Goal: Information Seeking & Learning: Learn about a topic

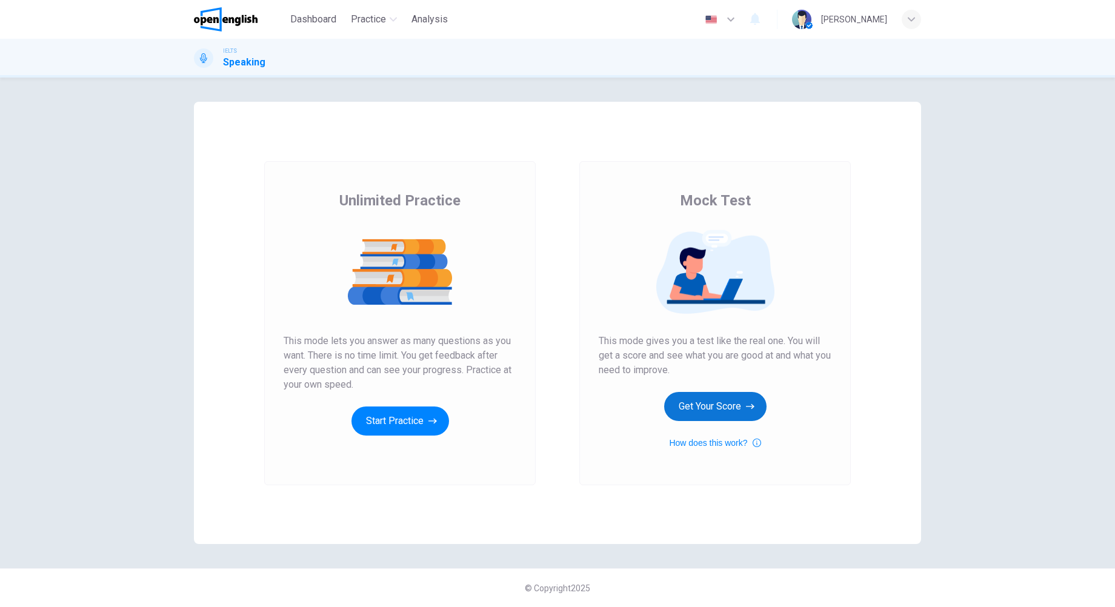
click at [719, 405] on button "Get Your Score" at bounding box center [715, 406] width 102 height 29
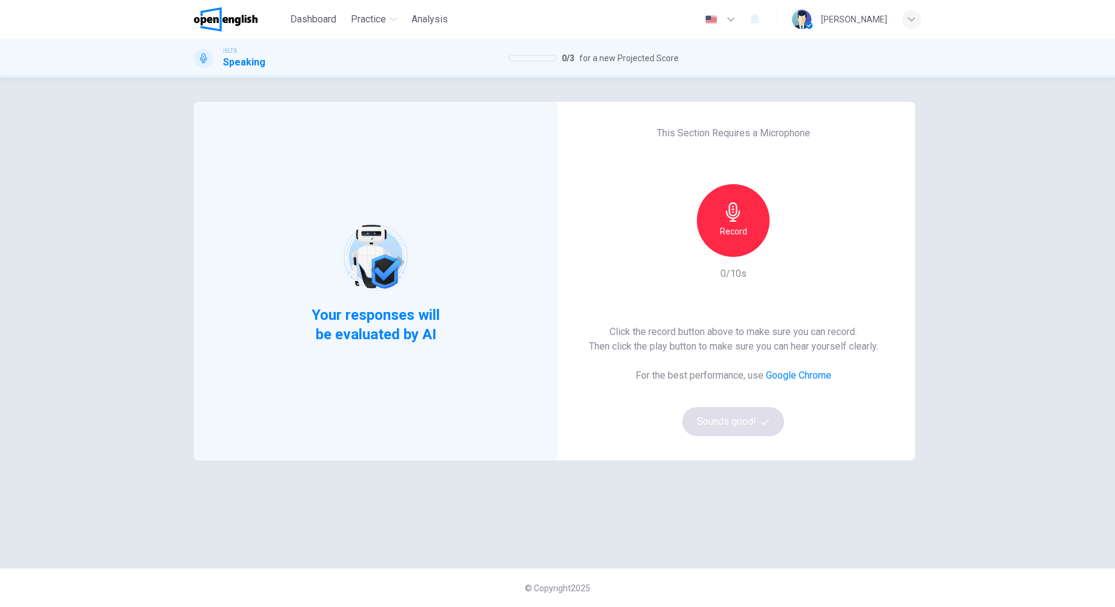
click at [729, 236] on h6 "Record" at bounding box center [733, 231] width 27 height 15
click at [749, 231] on div "Stop" at bounding box center [733, 220] width 73 height 73
click at [796, 247] on div "This Section Requires a Microphone Record 5/10s Click the record button above t…" at bounding box center [734, 281] width 364 height 359
click at [795, 248] on div "button" at bounding box center [788, 247] width 19 height 19
click at [732, 421] on button "Sounds good!" at bounding box center [733, 421] width 102 height 29
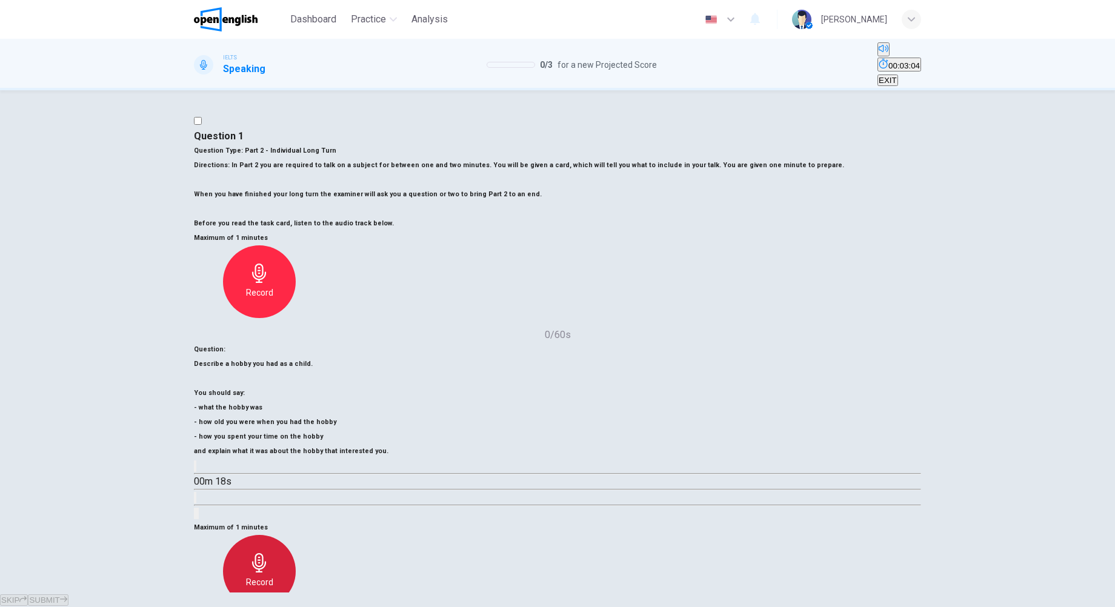
click at [269, 553] on icon "button" at bounding box center [259, 562] width 19 height 19
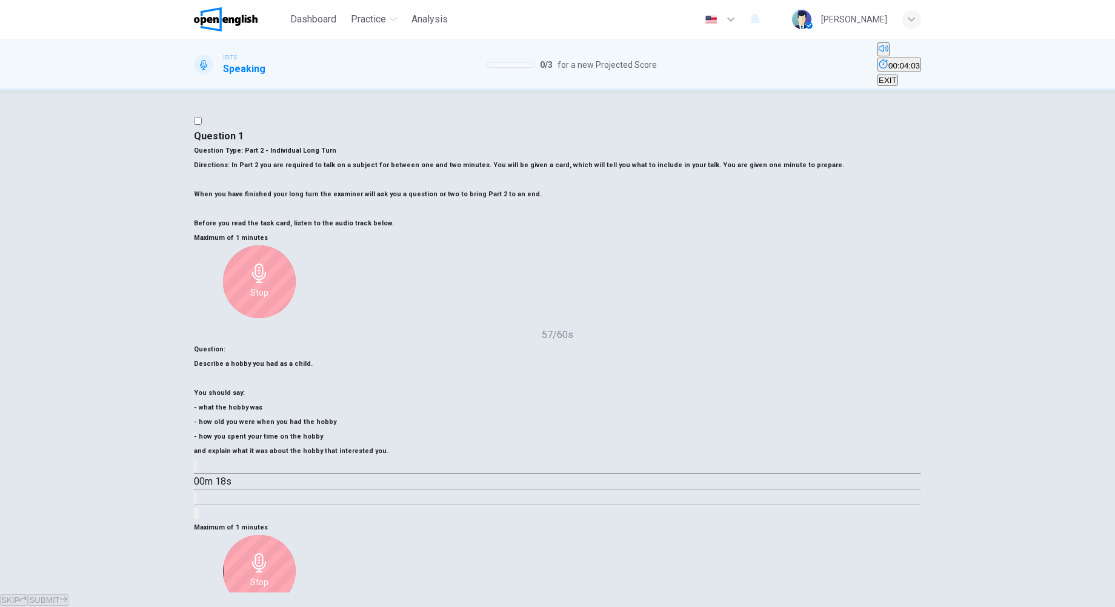
click at [296, 535] on div "Stop" at bounding box center [259, 571] width 73 height 73
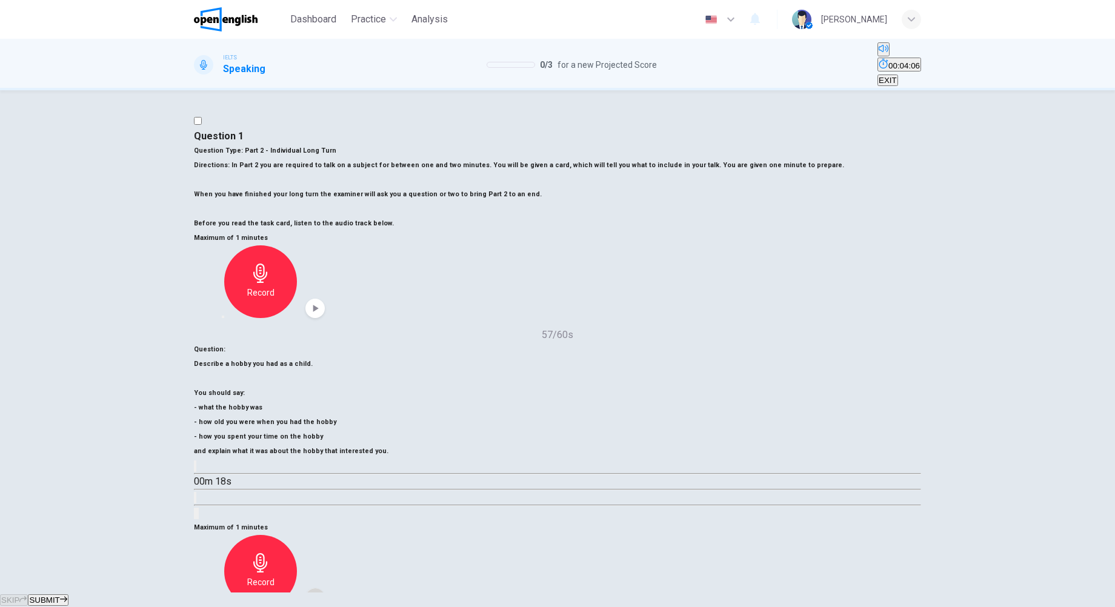
click at [321, 592] on icon "button" at bounding box center [315, 598] width 12 height 12
click at [223, 607] on icon "button" at bounding box center [223, 607] width 0 height 0
click at [273, 575] on h6 "Record" at bounding box center [259, 582] width 27 height 15
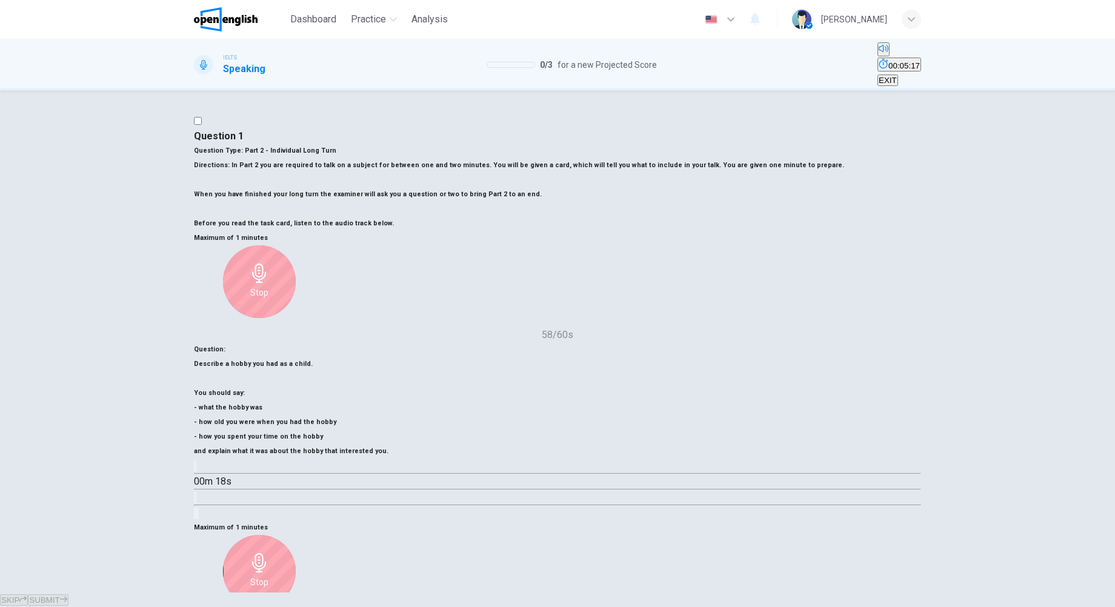
click at [268, 575] on h6 "Stop" at bounding box center [259, 582] width 18 height 15
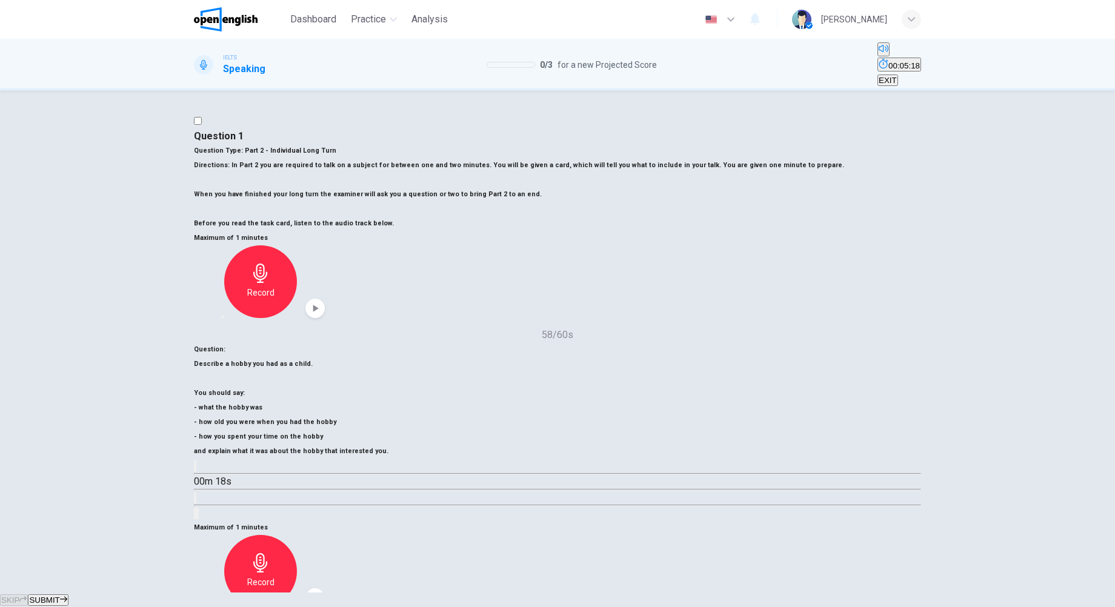
click at [321, 592] on icon "button" at bounding box center [315, 598] width 12 height 12
click at [59, 596] on span "SUBMIT" at bounding box center [44, 600] width 30 height 9
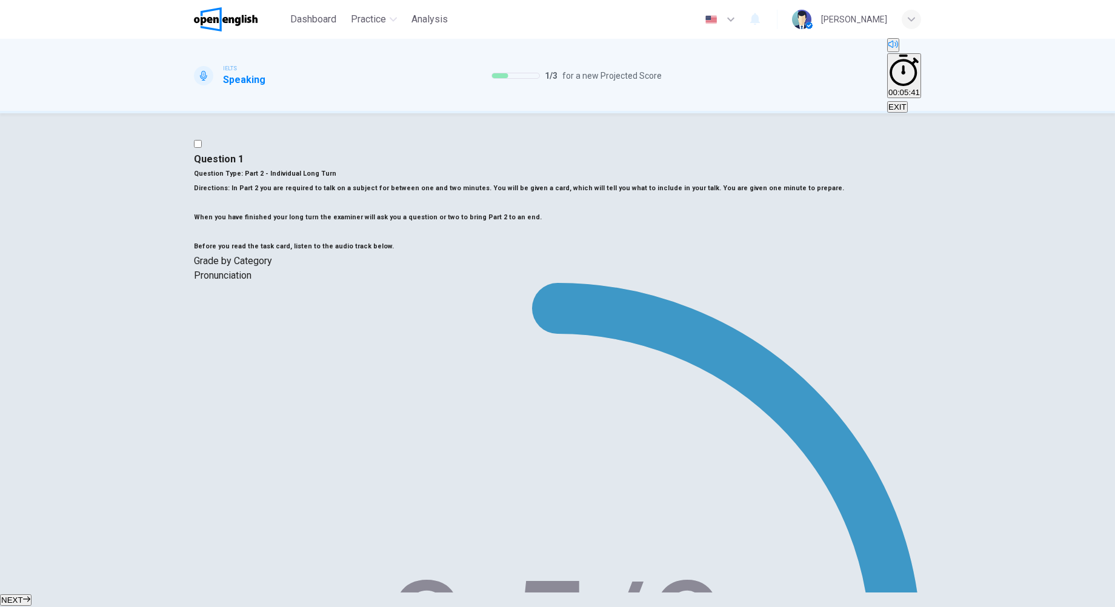
click at [48, 290] on div "Question 1 Question Type : Part 2 - Individual Long Turn Directions : In Part 2…" at bounding box center [557, 352] width 1115 height 479
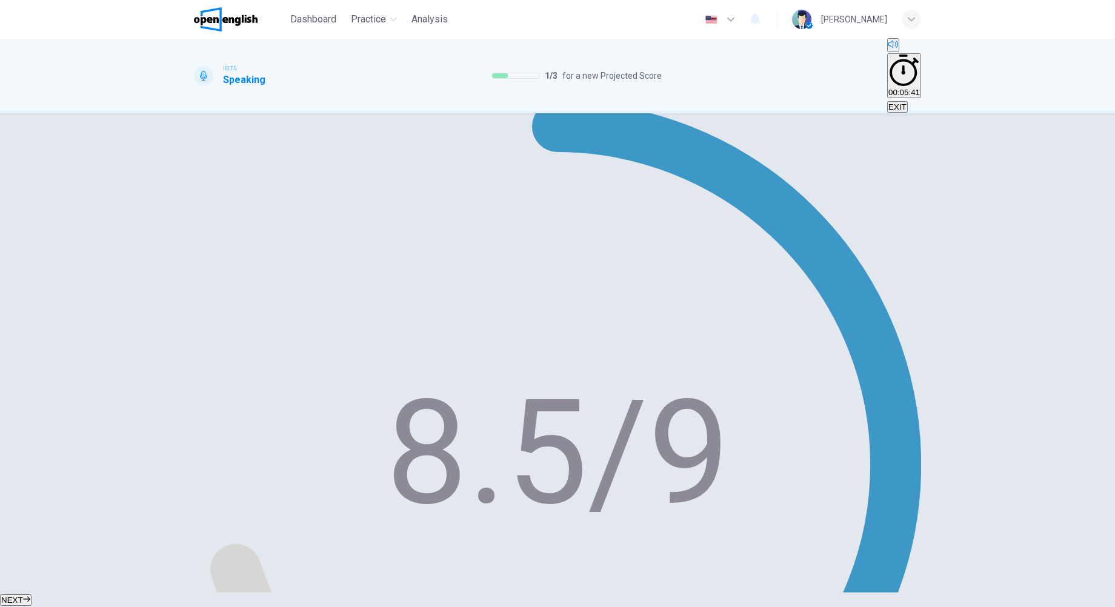
scroll to position [61, 0]
drag, startPoint x: 761, startPoint y: 271, endPoint x: 768, endPoint y: 272, distance: 6.7
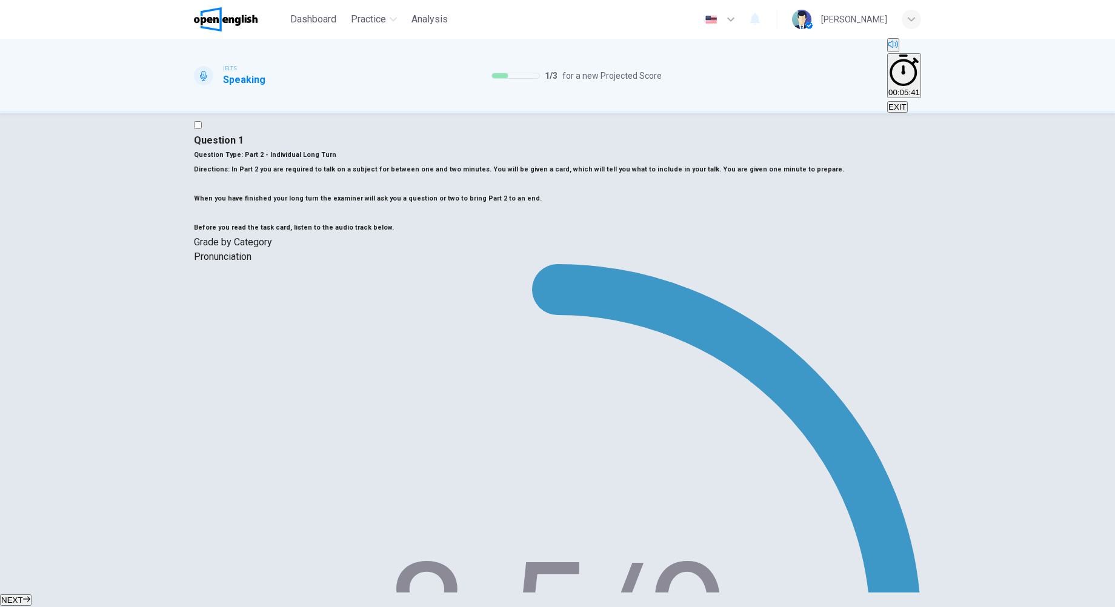
type input "*"
type input "**"
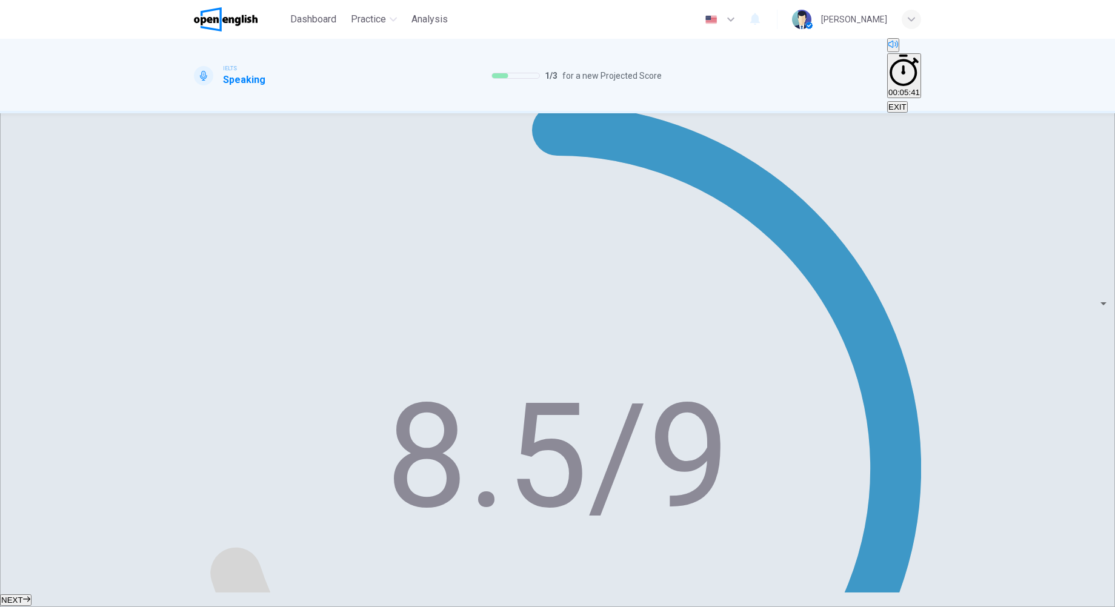
scroll to position [187, 0]
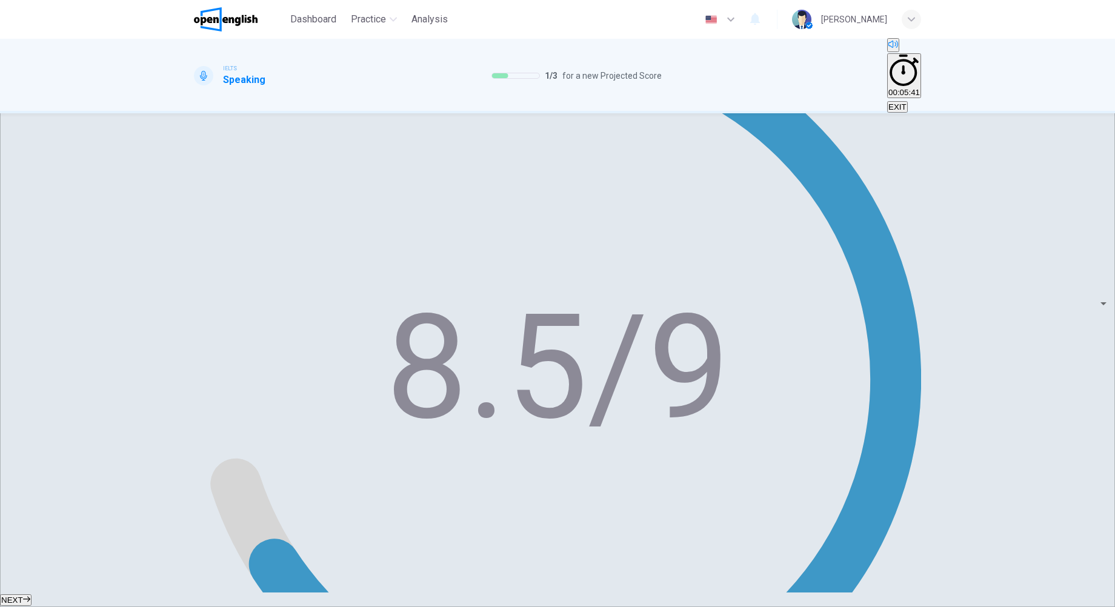
scroll to position [268, 0]
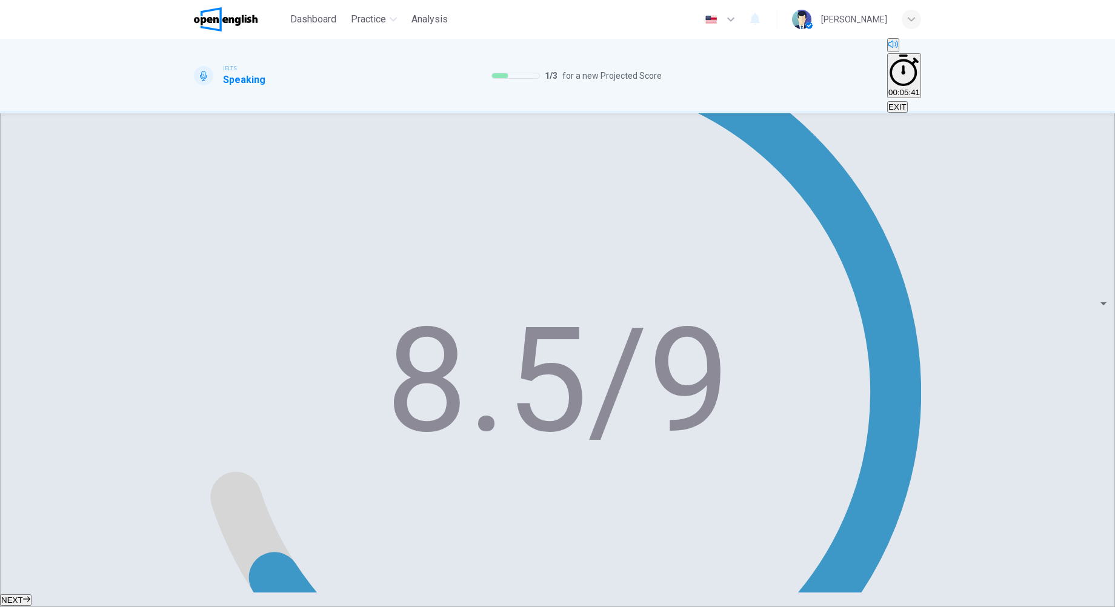
scroll to position [253, 0]
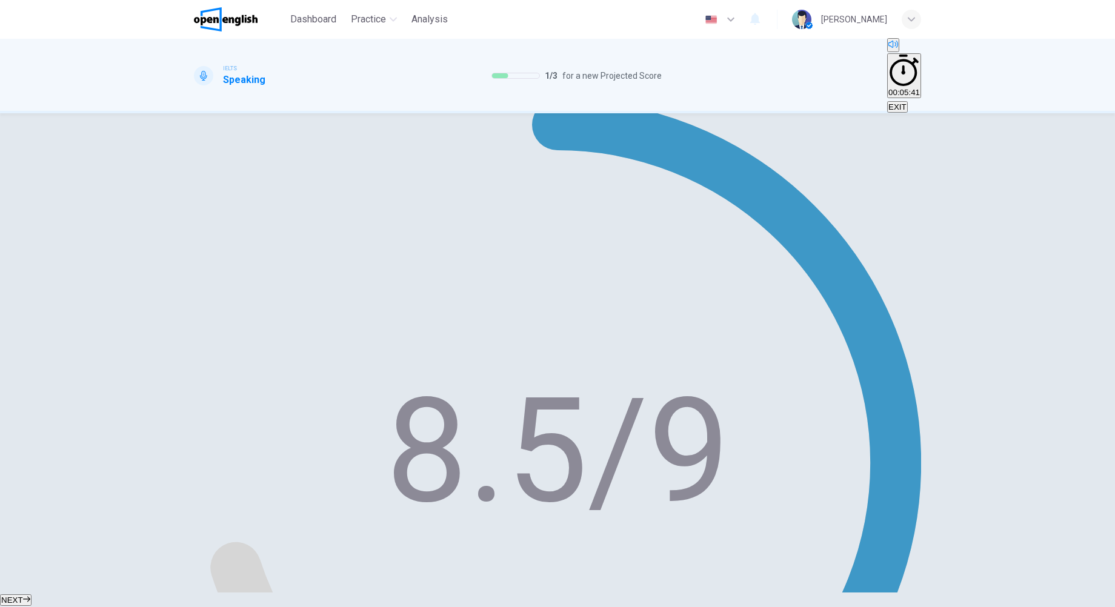
scroll to position [73, 0]
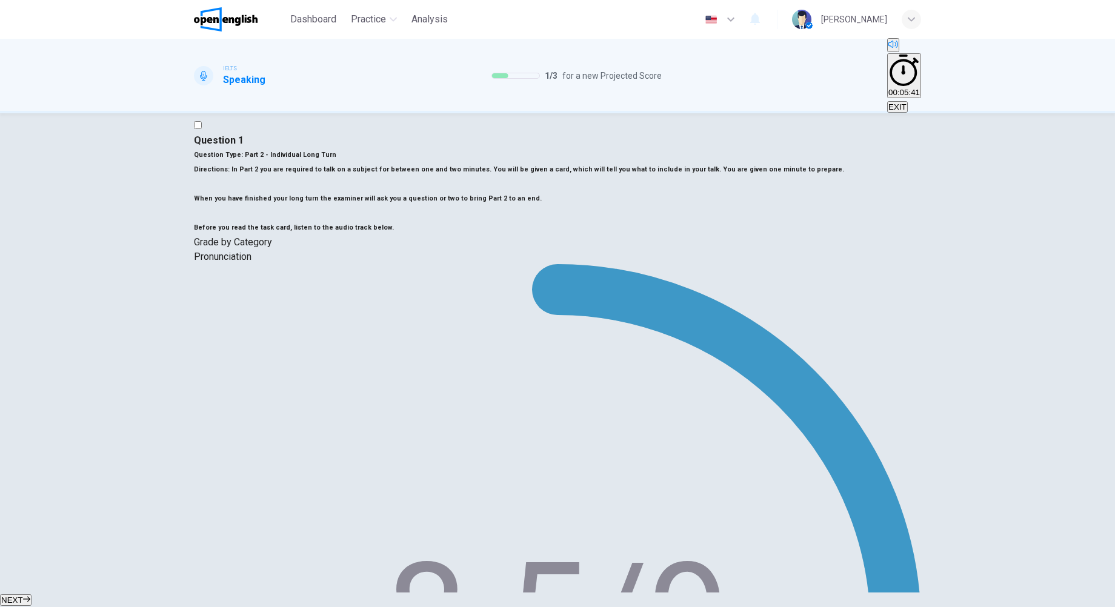
scroll to position [0, 0]
click at [30, 596] on icon "button" at bounding box center [26, 599] width 7 height 7
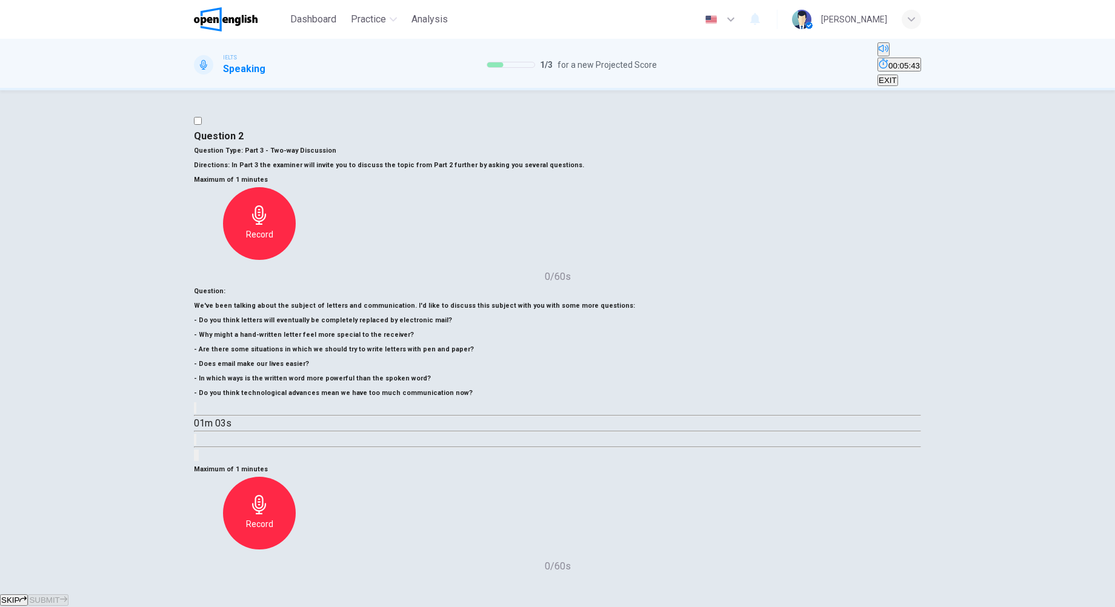
click at [195, 411] on icon "button" at bounding box center [195, 411] width 0 height 0
click at [208, 424] on icon "button" at bounding box center [203, 418] width 10 height 11
drag, startPoint x: 269, startPoint y: 476, endPoint x: 246, endPoint y: 473, distance: 23.2
click at [194, 416] on span at bounding box center [194, 416] width 0 height 0
click at [195, 411] on icon "button" at bounding box center [195, 411] width 0 height 0
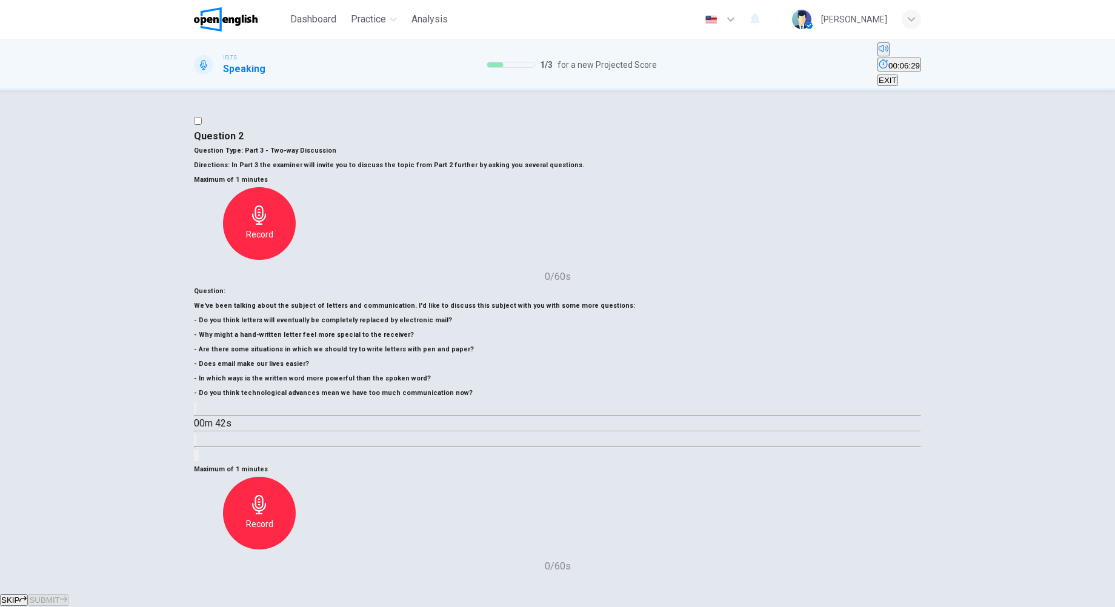
click at [195, 411] on icon "button" at bounding box center [195, 411] width 0 height 0
click at [208, 424] on icon "button" at bounding box center [203, 418] width 10 height 11
click at [196, 414] on button "button" at bounding box center [195, 408] width 2 height 12
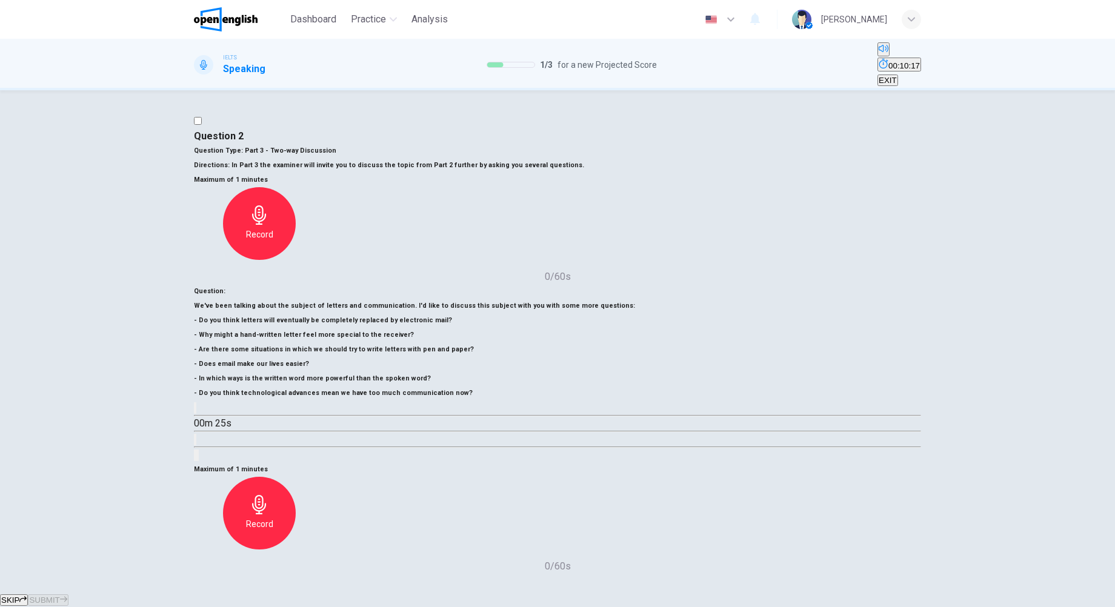
click at [196, 414] on button "button" at bounding box center [195, 408] width 2 height 12
click at [195, 411] on icon "button" at bounding box center [195, 411] width 0 height 0
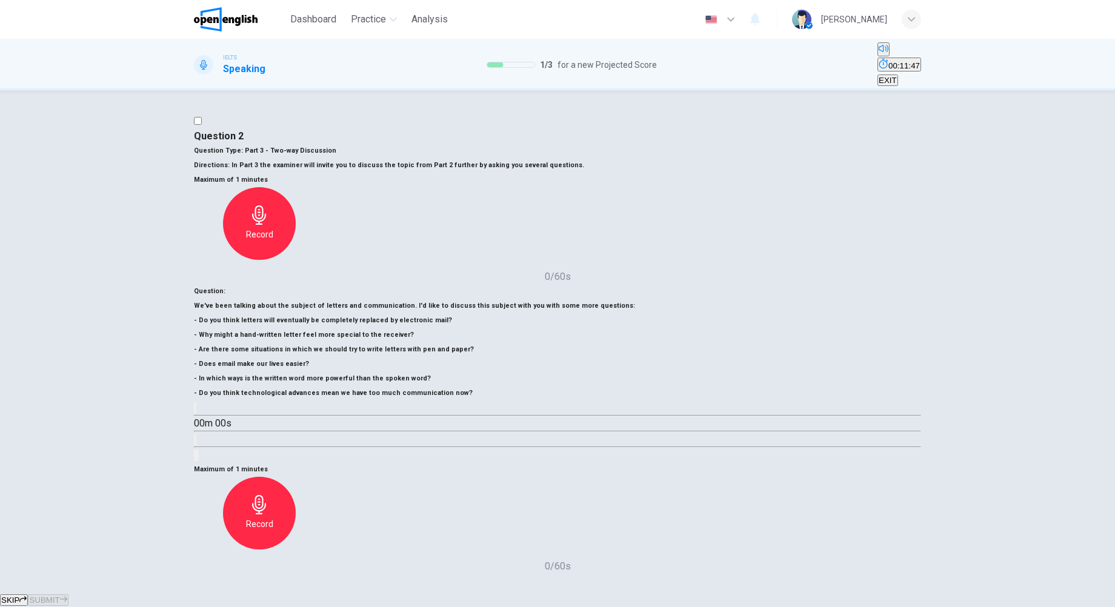
type input "*"
click at [296, 477] on div "Record" at bounding box center [259, 513] width 73 height 73
click at [68, 595] on button "SUBMIT" at bounding box center [48, 601] width 40 height 12
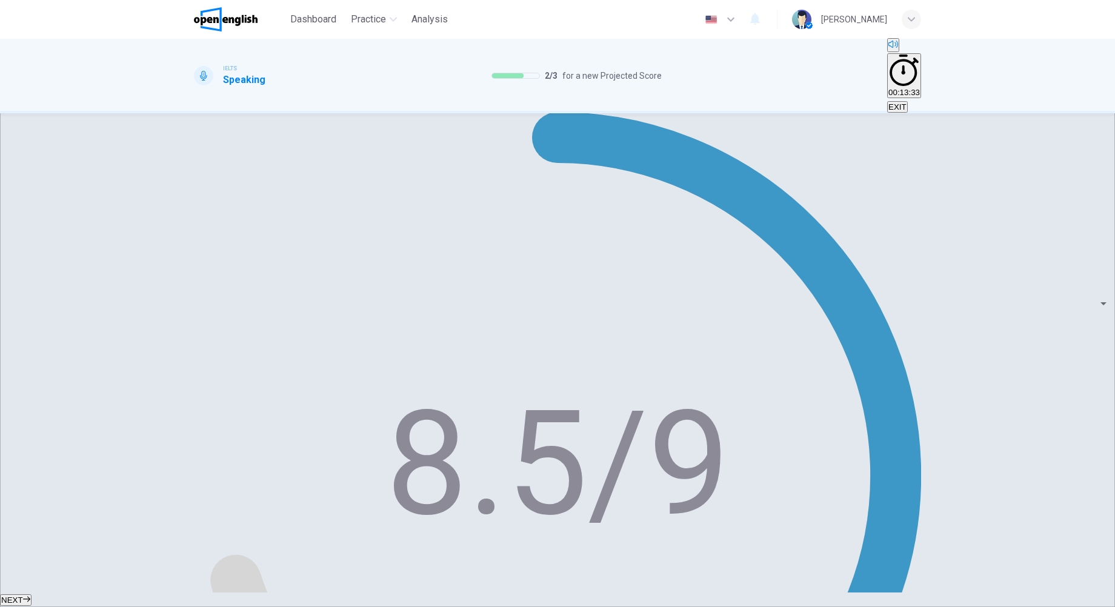
scroll to position [115, 0]
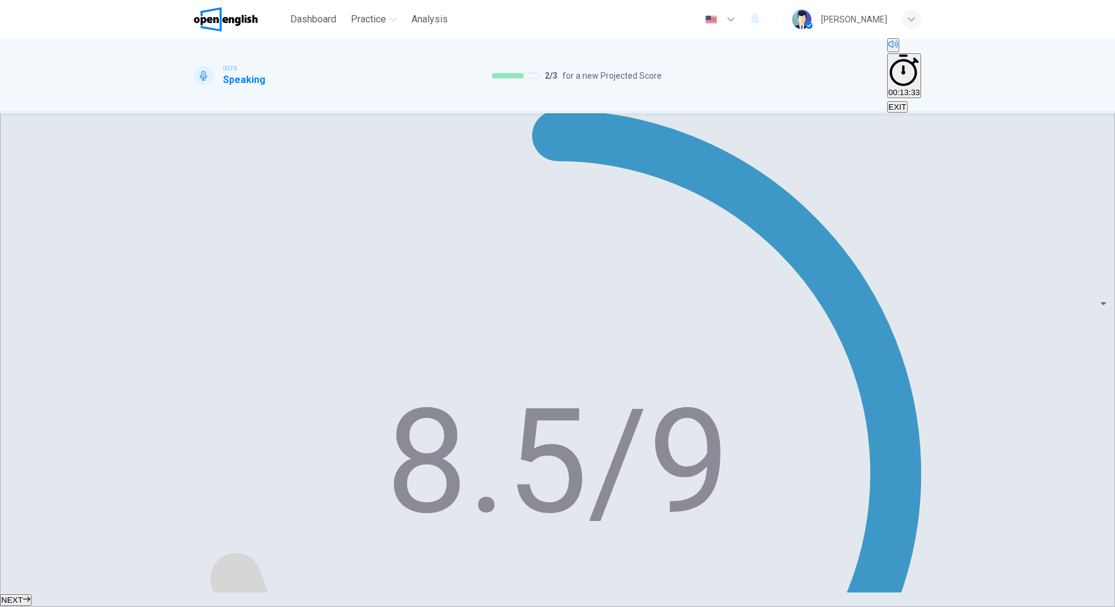
click at [23, 596] on span "NEXT" at bounding box center [12, 600] width 22 height 9
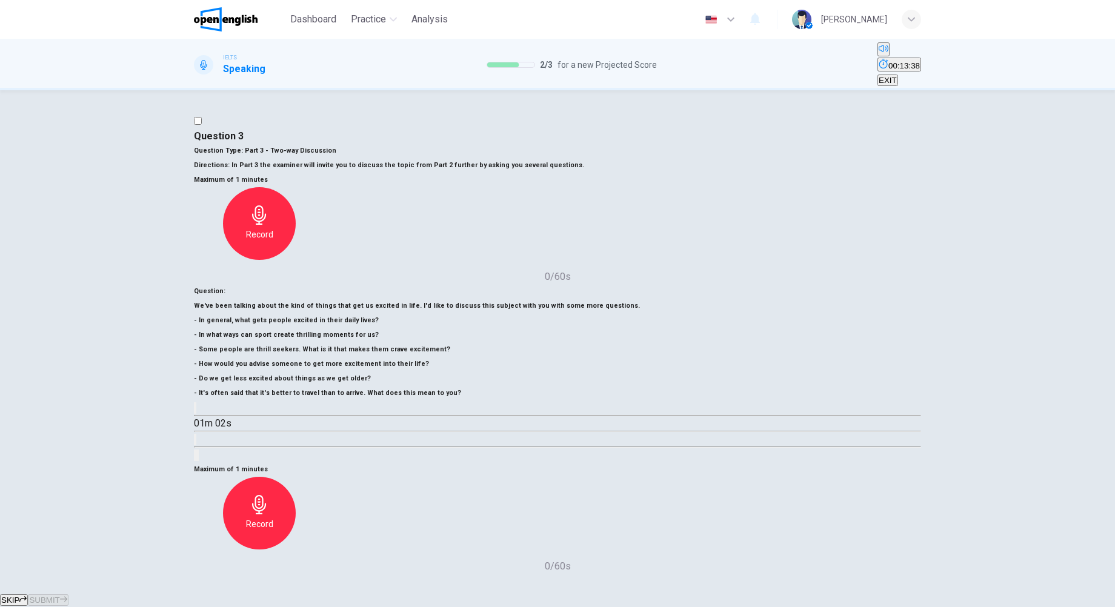
click at [209, 425] on icon "button" at bounding box center [202, 418] width 13 height 15
click at [195, 411] on icon "button" at bounding box center [195, 411] width 0 height 0
drag, startPoint x: 253, startPoint y: 444, endPoint x: 242, endPoint y: 445, distance: 11.5
click at [242, 445] on div "01m 02s" at bounding box center [557, 432] width 727 height 62
click at [195, 411] on icon "button" at bounding box center [195, 411] width 0 height 0
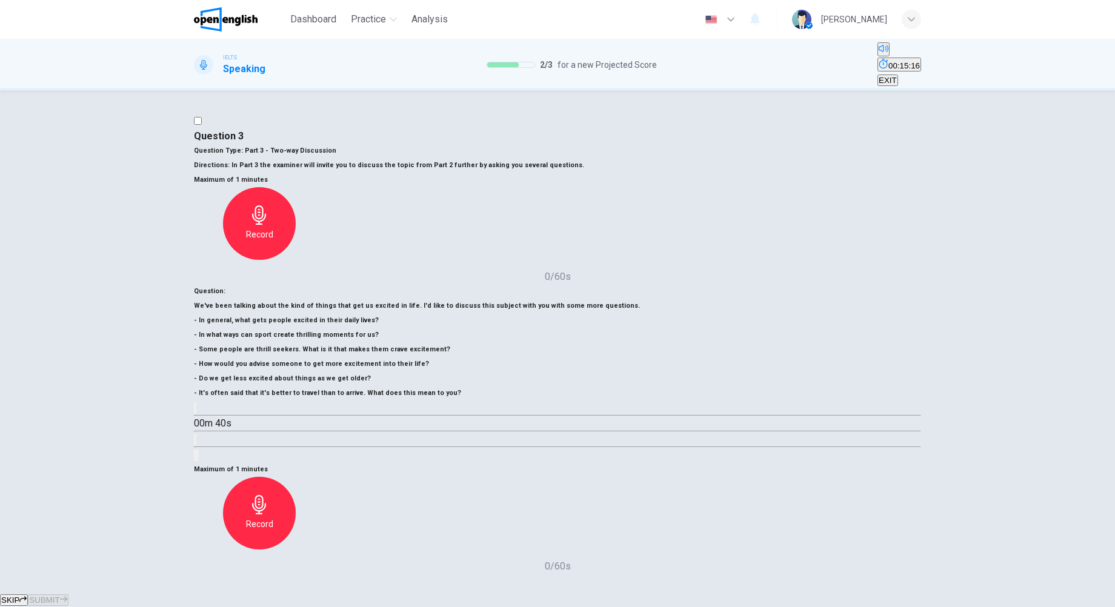
click at [208, 424] on icon "button" at bounding box center [203, 418] width 10 height 11
click at [196, 414] on button "button" at bounding box center [195, 408] width 2 height 12
click at [195, 411] on icon "button" at bounding box center [195, 411] width 0 height 0
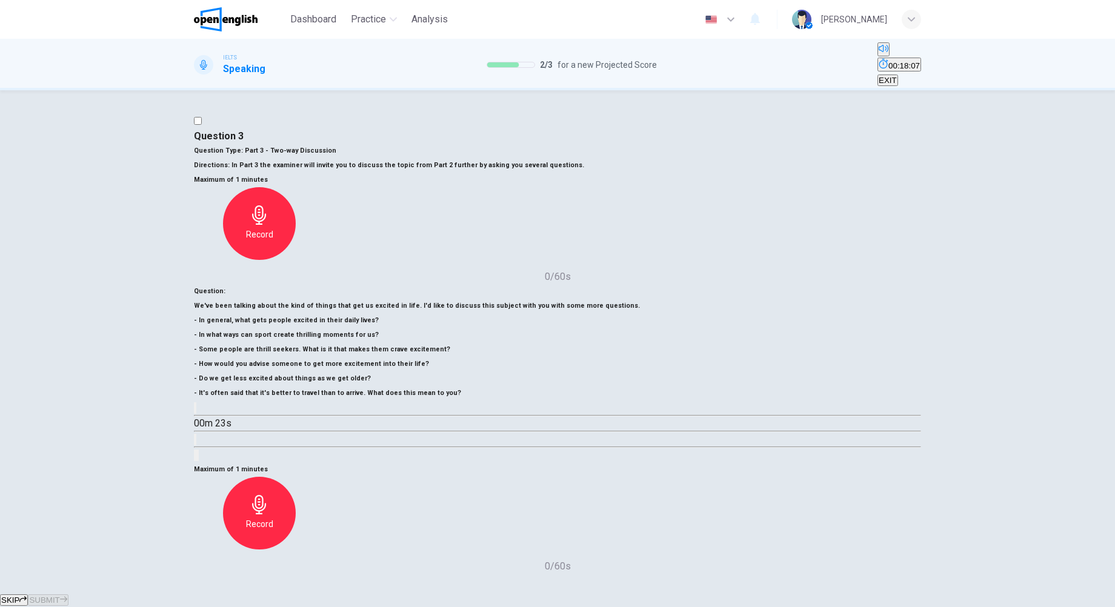
click at [196, 414] on button "button" at bounding box center [195, 408] width 2 height 12
click at [194, 416] on span at bounding box center [194, 416] width 0 height 0
click at [196, 414] on button "button" at bounding box center [195, 408] width 2 height 12
click at [208, 424] on icon "button" at bounding box center [203, 418] width 10 height 11
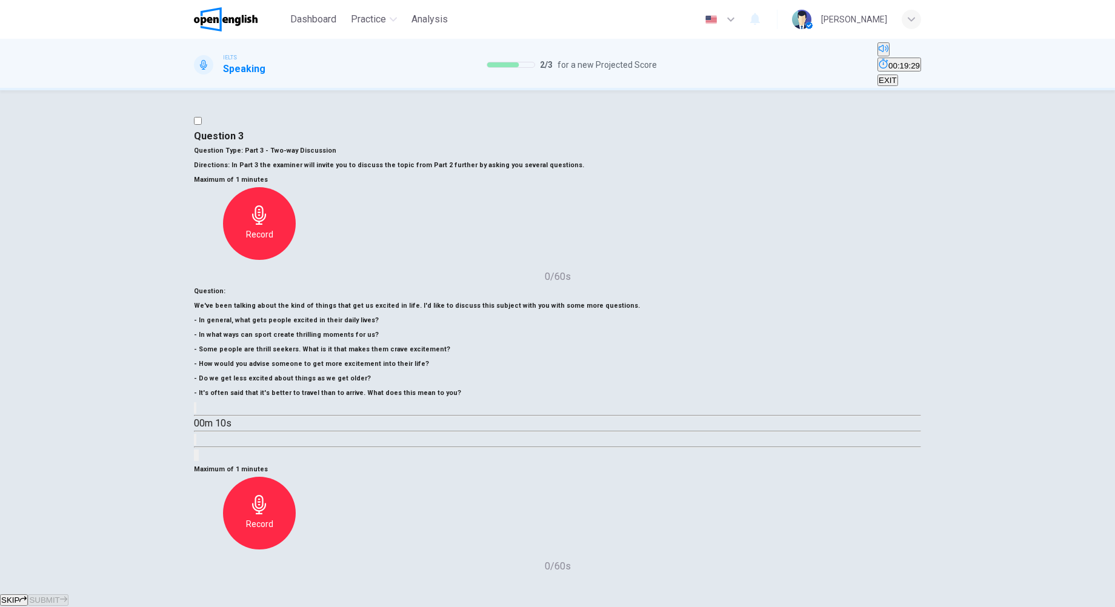
click at [196, 414] on button "button" at bounding box center [195, 408] width 2 height 12
type input "*"
click at [266, 495] on icon "button" at bounding box center [259, 504] width 14 height 19
click at [68, 595] on button "SUBMIT" at bounding box center [48, 601] width 40 height 12
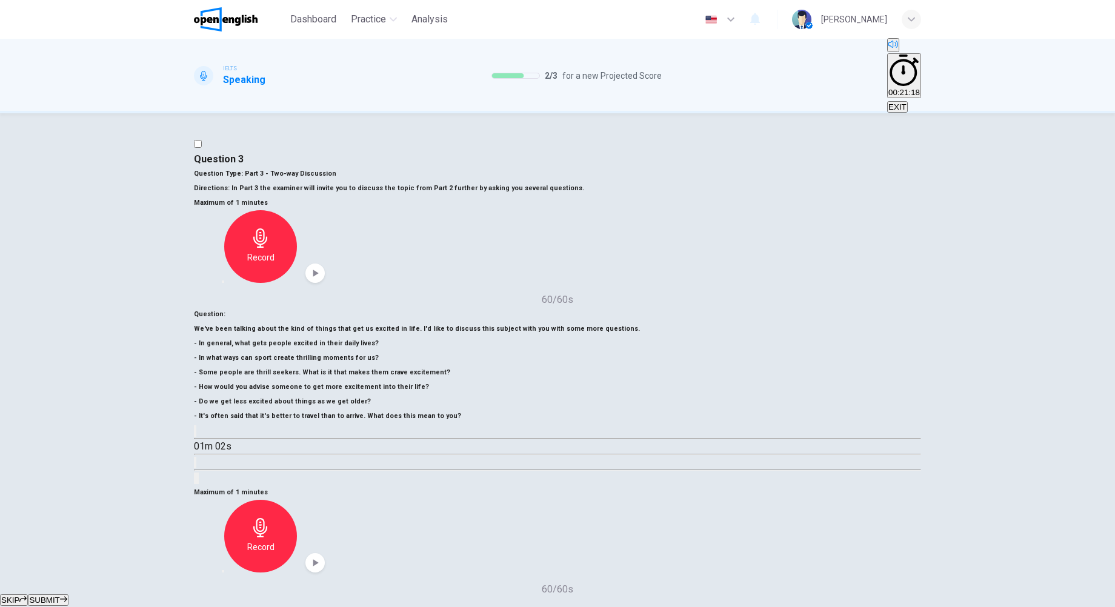
click at [297, 500] on div "Record" at bounding box center [260, 536] width 73 height 73
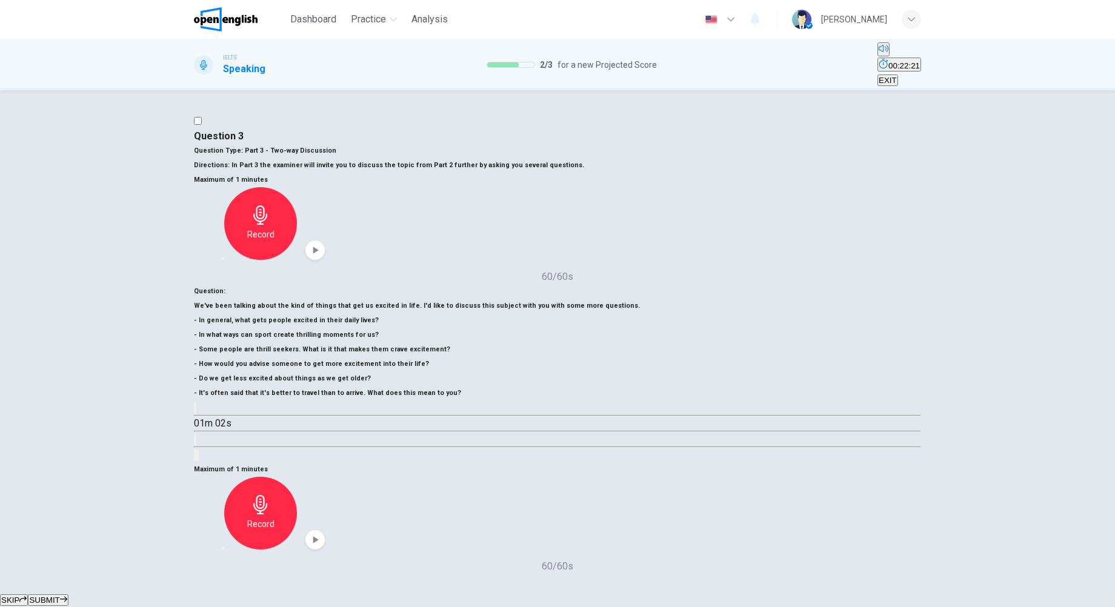
click at [68, 595] on button "SUBMIT" at bounding box center [48, 601] width 40 height 12
